Goal: Find contact information: Find contact information

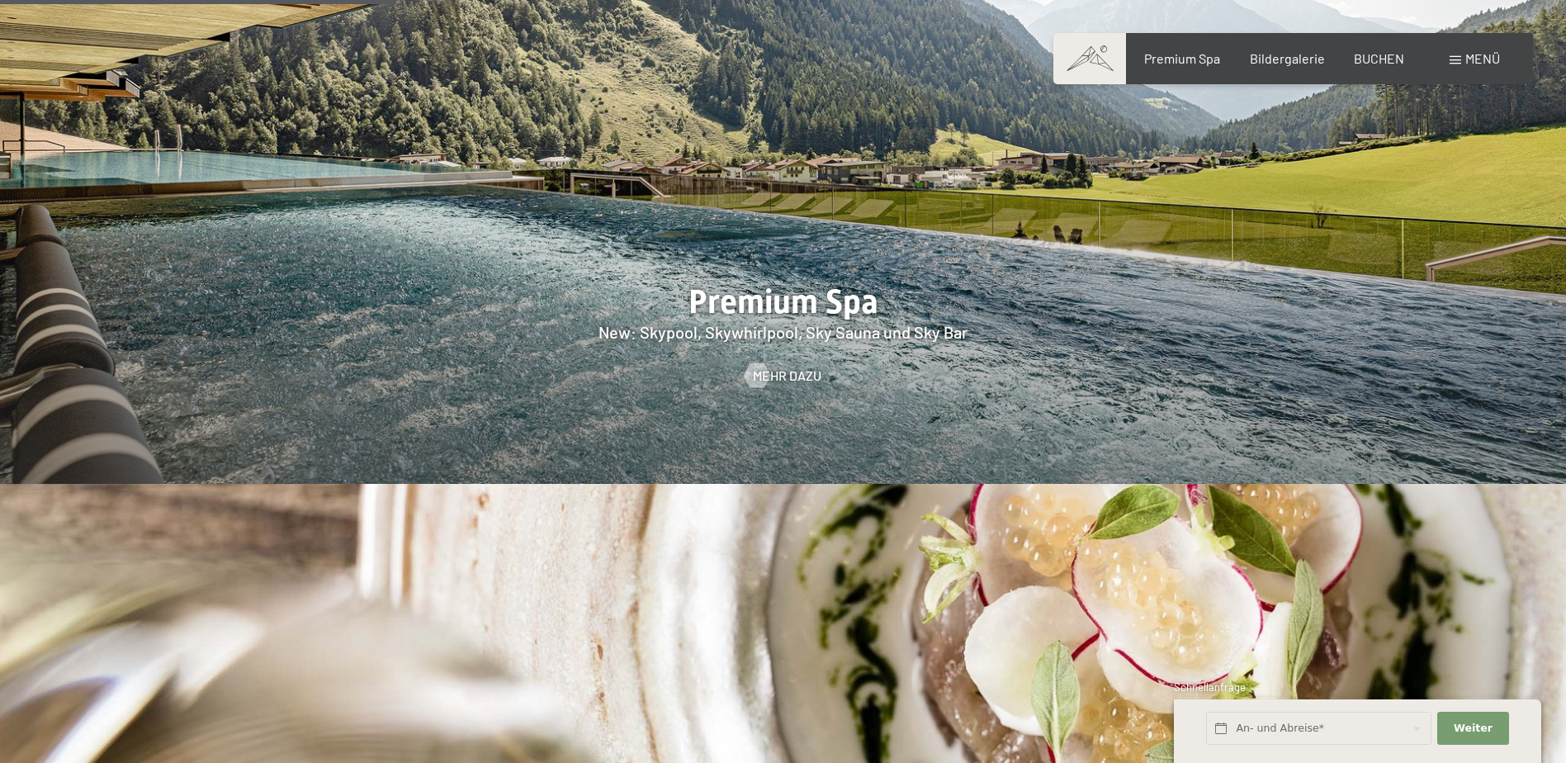
scroll to position [2642, 0]
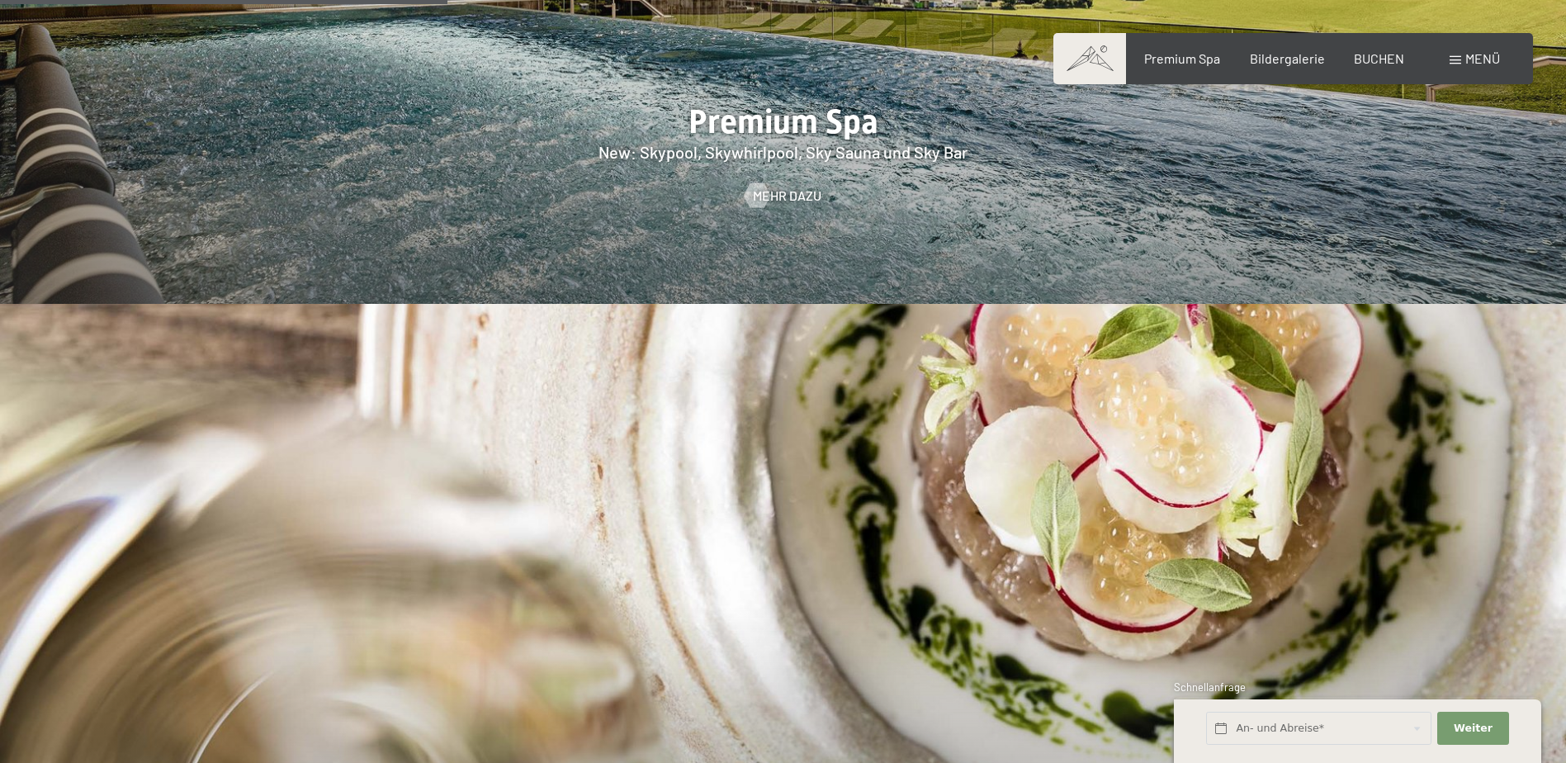
click at [1455, 62] on span at bounding box center [1456, 60] width 12 height 8
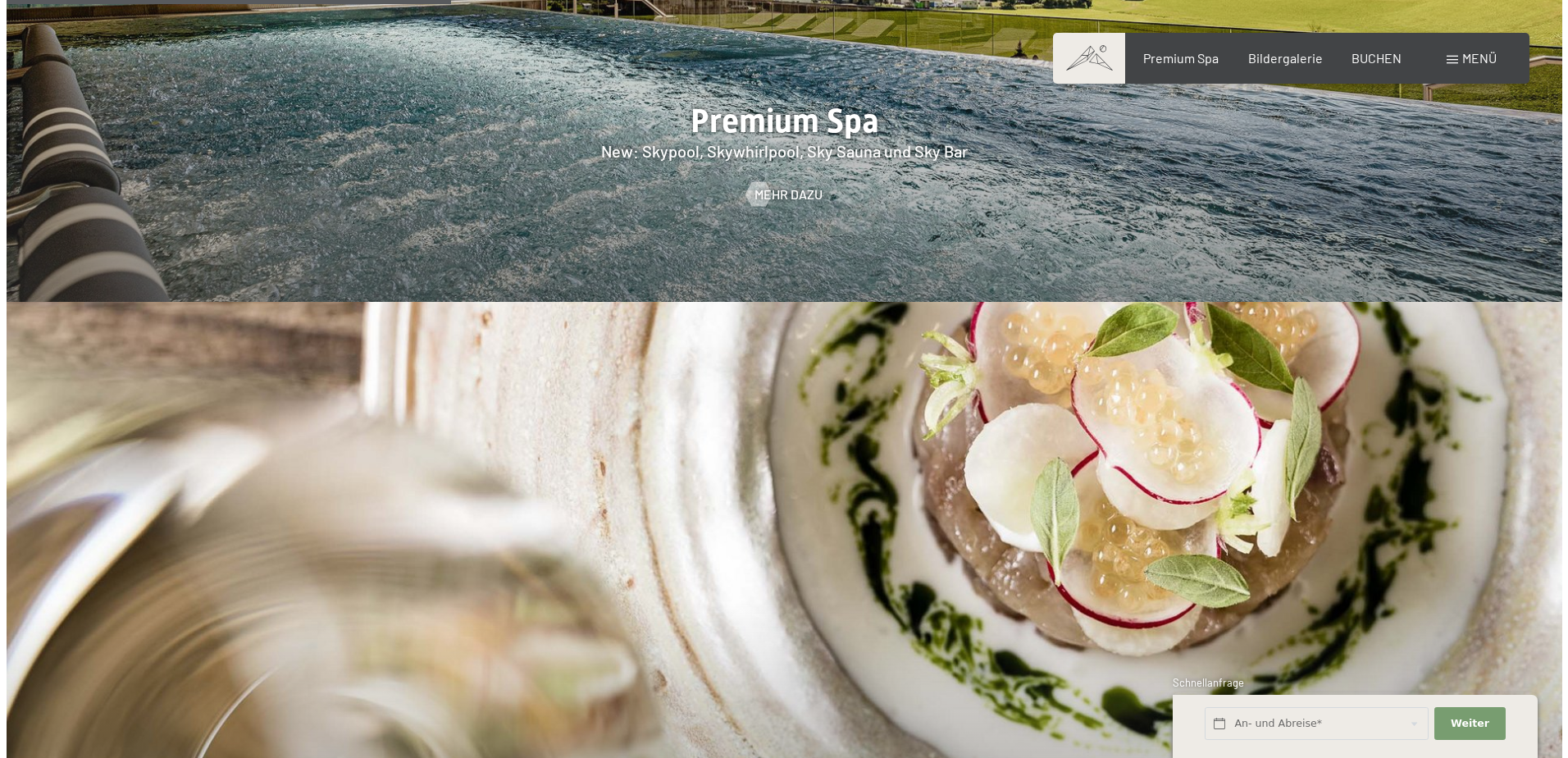
scroll to position [2631, 0]
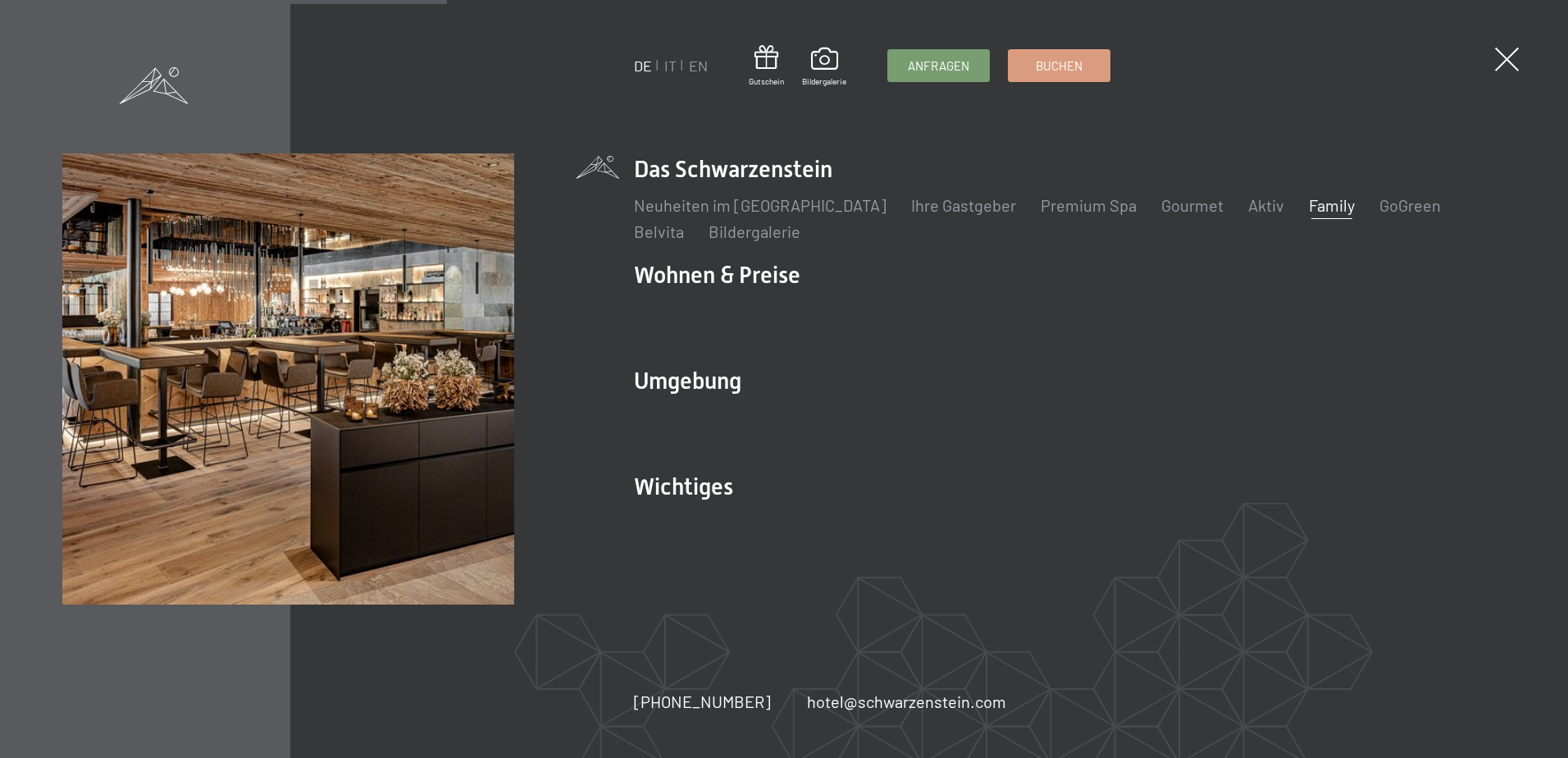
click at [1309, 200] on link "Family" at bounding box center [1332, 206] width 46 height 20
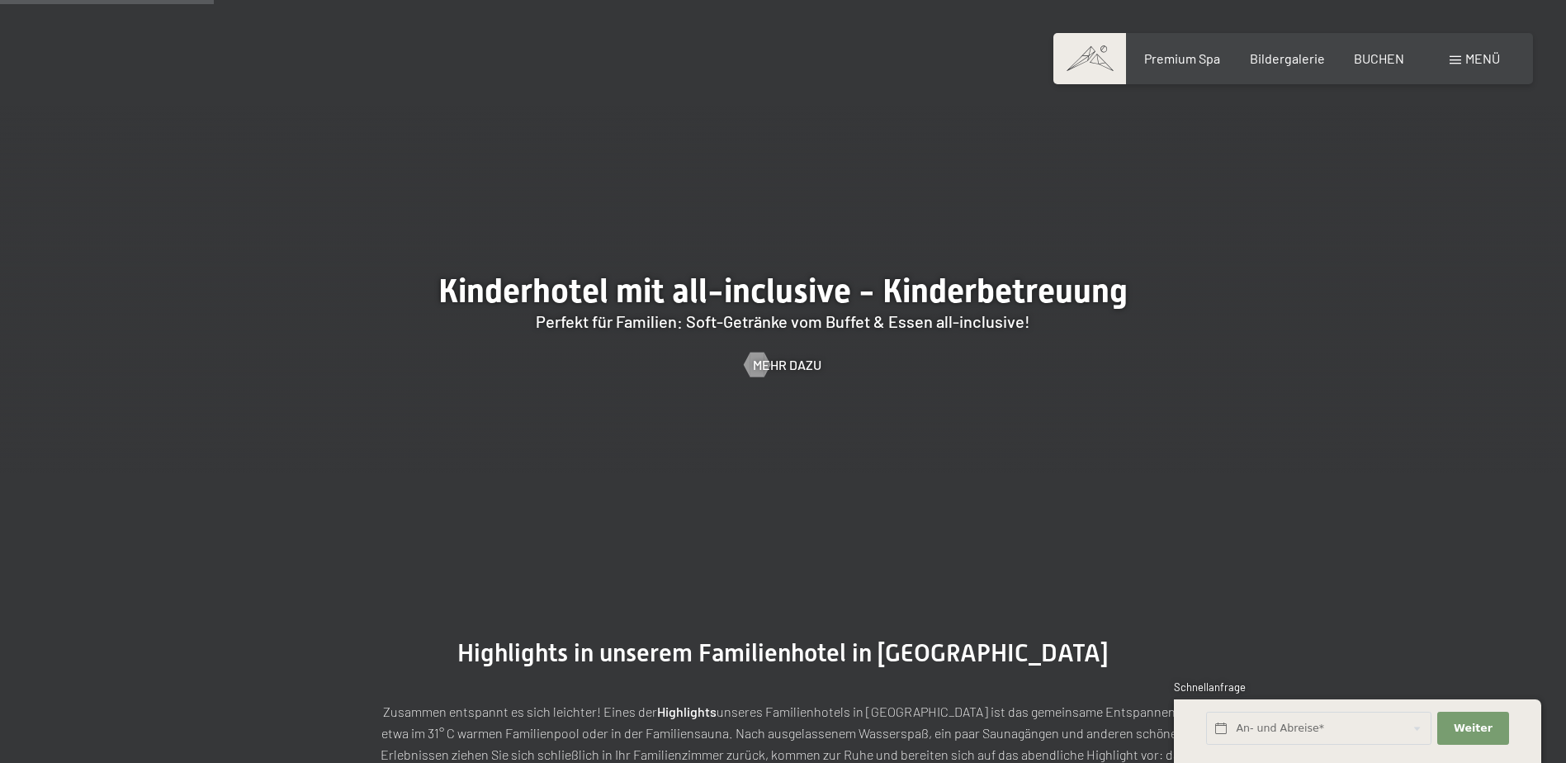
scroll to position [1817, 0]
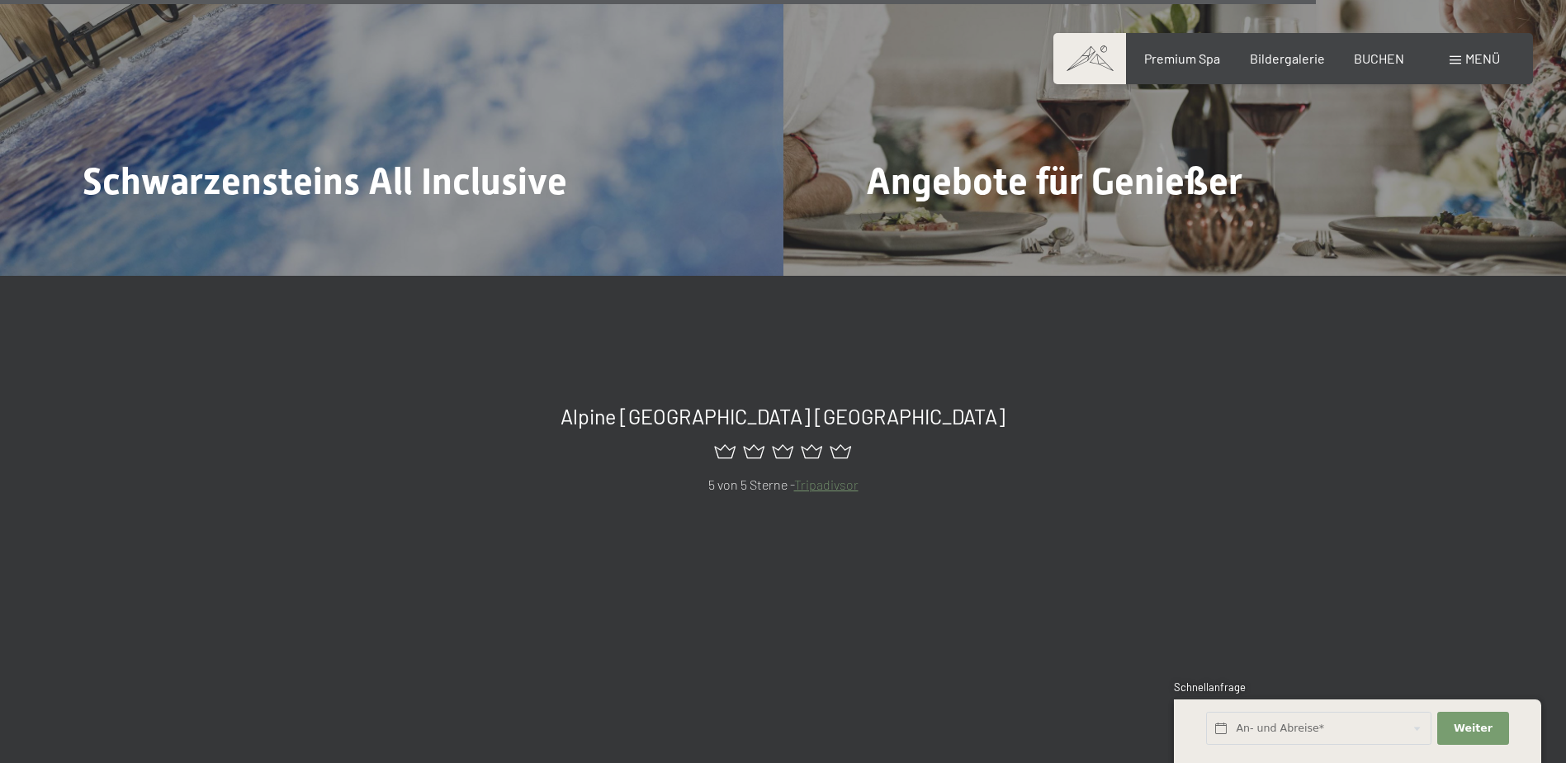
scroll to position [8318, 0]
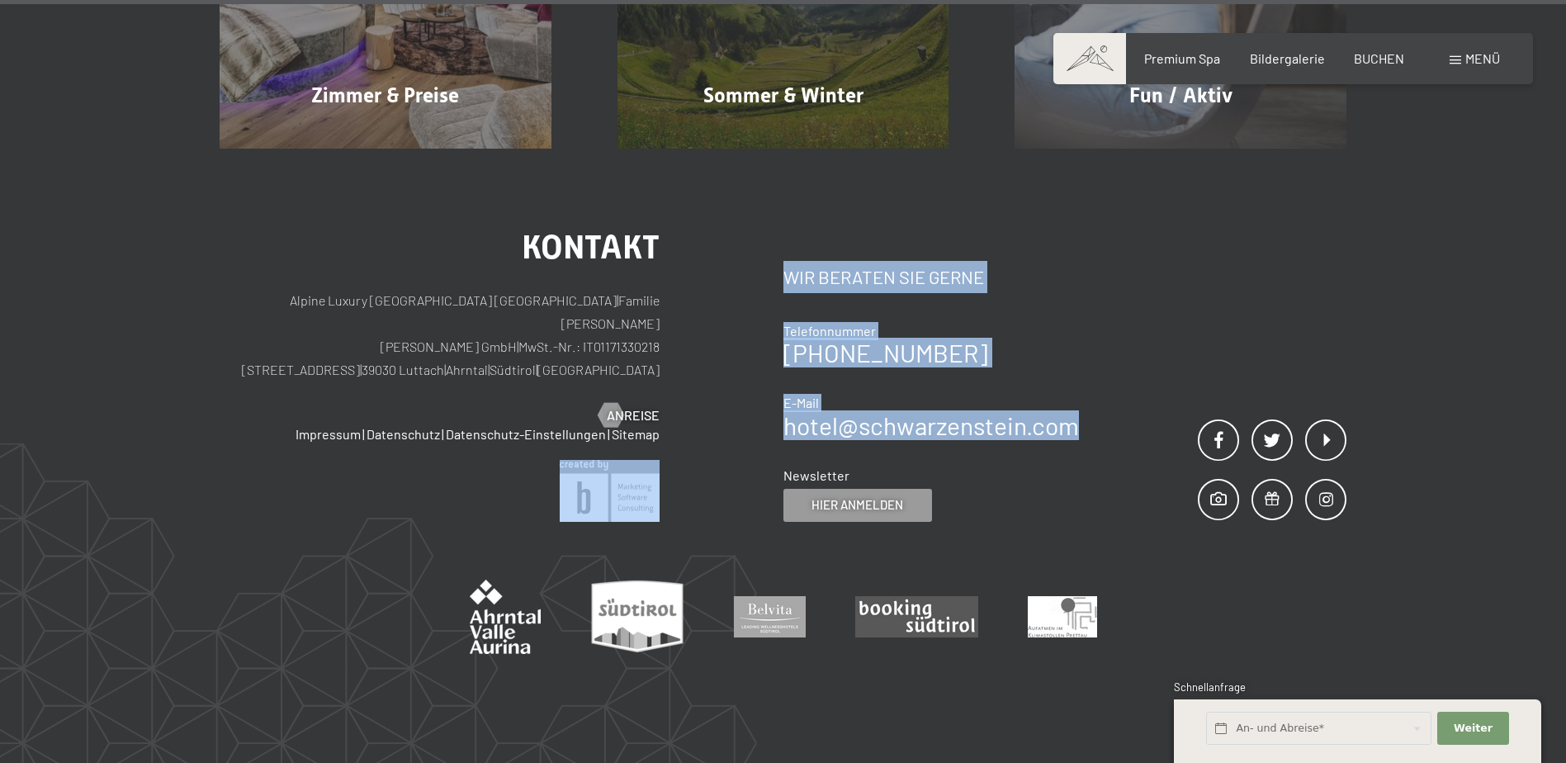
drag, startPoint x: 766, startPoint y: 345, endPoint x: 1082, endPoint y: 350, distance: 315.5
click at [1082, 350] on div "Kontakt Alpine Luxury SPA Resort SCHWARZENSTEIN | Familie [PERSON_NAME] [PERSON…" at bounding box center [783, 376] width 1127 height 291
drag, startPoint x: 1082, startPoint y: 350, endPoint x: 1100, endPoint y: 352, distance: 18.2
click at [1099, 352] on div "Kontakt Wir beraten Sie gerne Telefonnummer [PHONE_NUMBER] E-Mail hotel@ no-spa…" at bounding box center [1066, 376] width 564 height 291
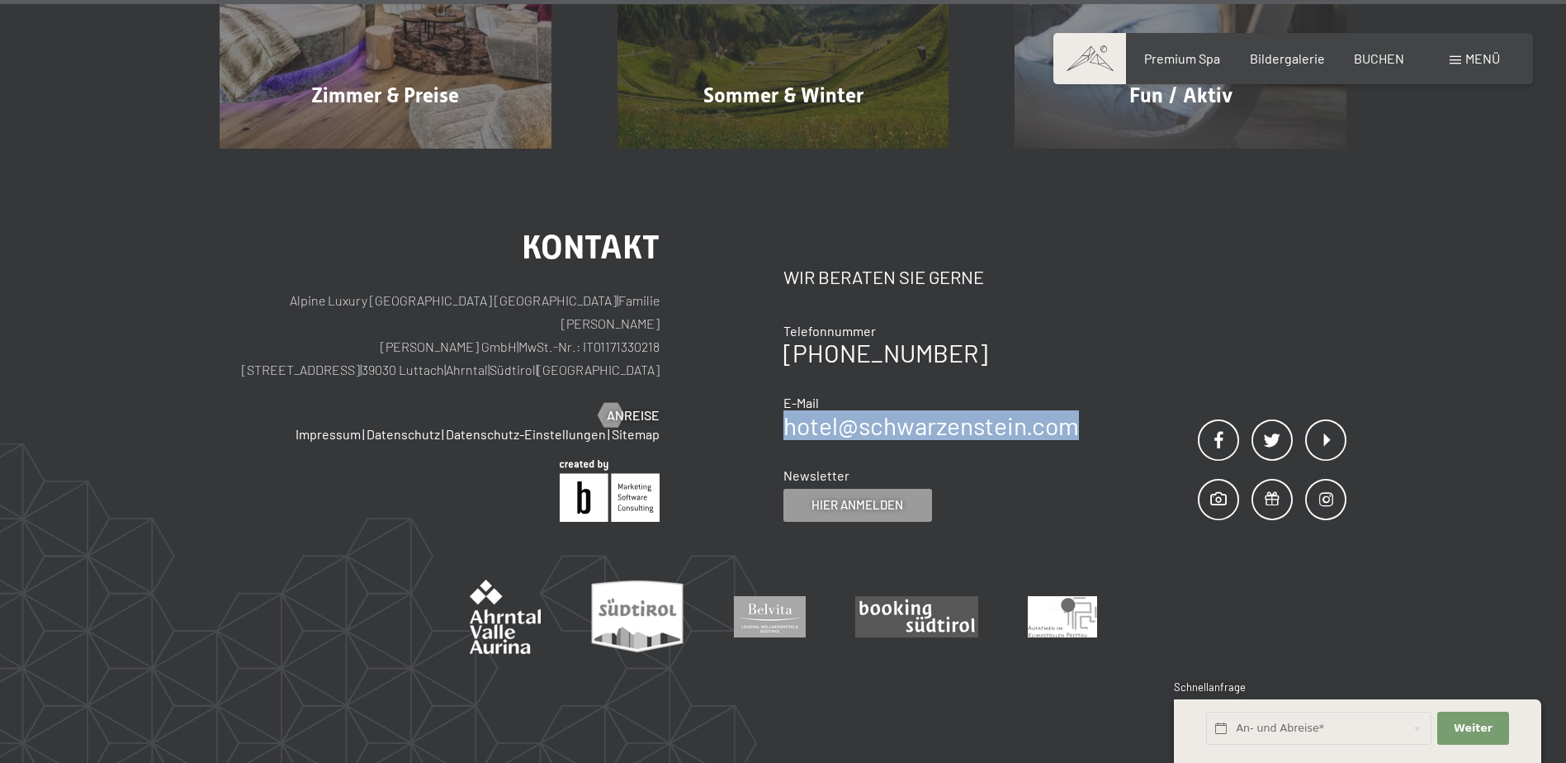
drag, startPoint x: 1097, startPoint y: 343, endPoint x: 786, endPoint y: 346, distance: 310.5
click at [786, 346] on div "Kontakt Wir beraten Sie gerne Telefonnummer [PHONE_NUMBER] E-Mail hotel@ no-spa…" at bounding box center [1066, 376] width 564 height 291
copy link "hotel@ no-spam. schwarzenstein. no-spam. com"
